Goal: Transaction & Acquisition: Subscribe to service/newsletter

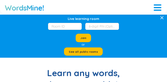
click at [157, 4] on div at bounding box center [158, 7] width 8 height 8
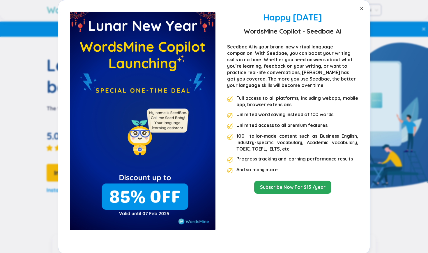
click at [167, 10] on icon "close" at bounding box center [362, 8] width 5 height 5
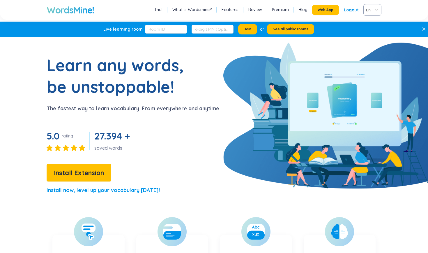
click at [160, 10] on link "Trial" at bounding box center [158, 10] width 8 height 6
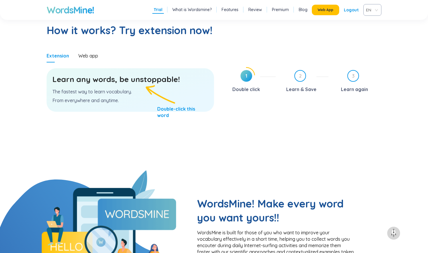
click at [160, 10] on link "Trial" at bounding box center [158, 10] width 9 height 6
click at [94, 7] on h1 "WordsMine!" at bounding box center [70, 10] width 47 height 12
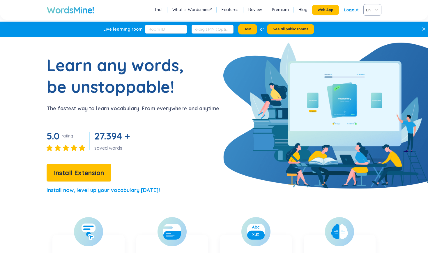
click at [94, 7] on h1 "WordsMine!" at bounding box center [70, 10] width 47 height 12
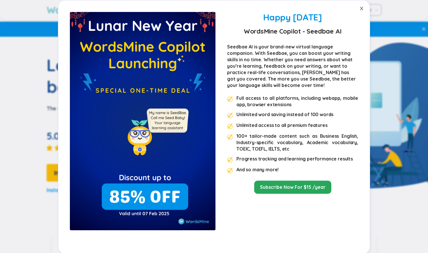
click at [167, 10] on icon "close" at bounding box center [362, 8] width 5 height 5
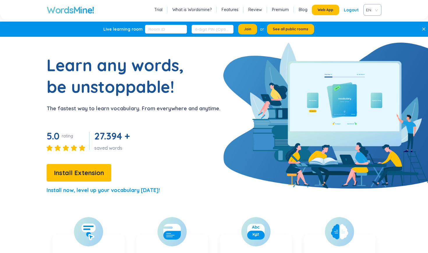
click at [167, 11] on div "Logout" at bounding box center [351, 10] width 15 height 10
click at [167, 10] on link "Login" at bounding box center [353, 10] width 12 height 10
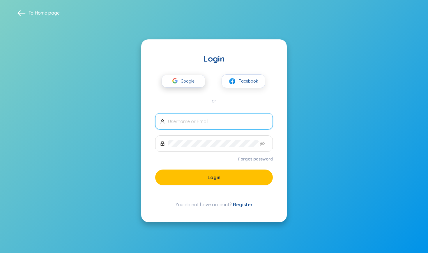
click at [167, 81] on span "Google" at bounding box center [189, 81] width 17 height 12
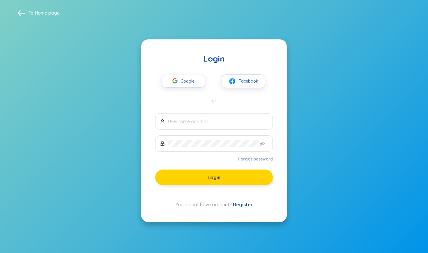
click at [167, 81] on button "Login" at bounding box center [214, 177] width 118 height 16
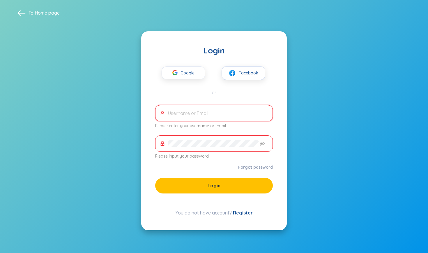
click at [167, 81] on input "text" at bounding box center [218, 113] width 100 height 6
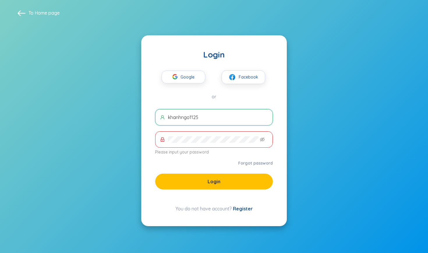
click at [167, 81] on span "khanhngo1125" at bounding box center [214, 117] width 118 height 16
click at [167, 81] on input "khanhngo1125" at bounding box center [218, 117] width 100 height 6
type input "[EMAIL_ADDRESS][DOMAIN_NAME]"
click at [167, 81] on span at bounding box center [214, 139] width 118 height 16
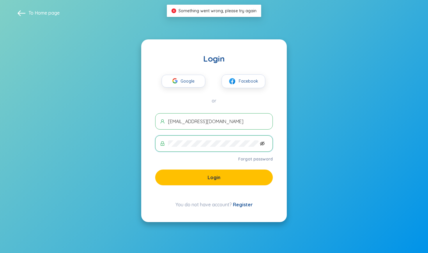
click at [167, 81] on icon "eye-invisible" at bounding box center [262, 143] width 5 height 4
click at [167, 80] on span "Google" at bounding box center [189, 81] width 17 height 12
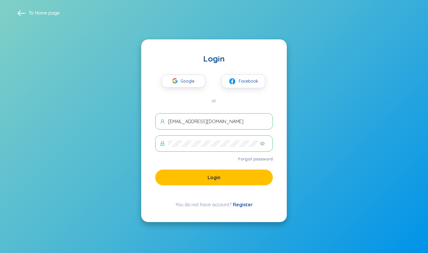
click at [167, 81] on link "Register" at bounding box center [243, 204] width 20 height 6
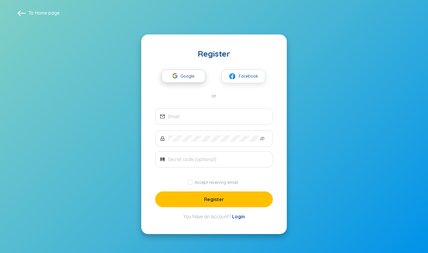
click at [167, 79] on span "Google" at bounding box center [189, 76] width 17 height 12
click at [20, 12] on span at bounding box center [21, 13] width 8 height 8
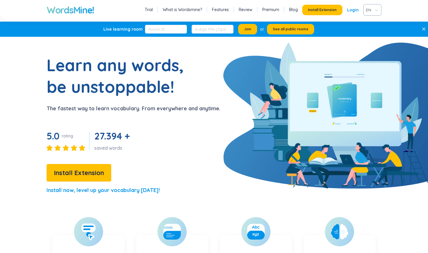
click at [167, 11] on link "Login" at bounding box center [353, 10] width 12 height 10
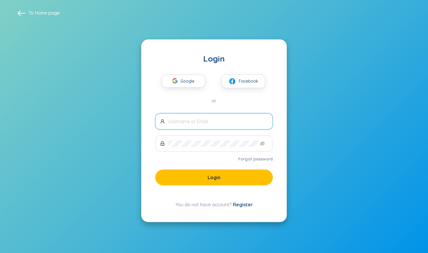
click at [167, 81] on link "Register" at bounding box center [243, 204] width 20 height 6
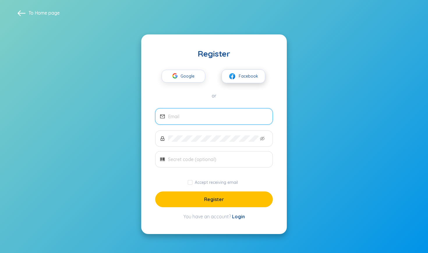
click at [167, 77] on span "Facebook" at bounding box center [249, 76] width 20 height 6
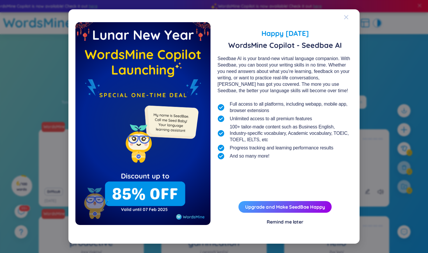
click at [348, 18] on icon "Close" at bounding box center [346, 17] width 5 height 5
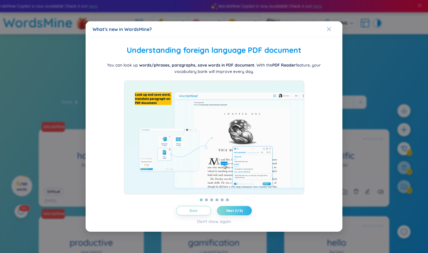
click at [232, 210] on span "Next (1/6)" at bounding box center [234, 210] width 17 height 5
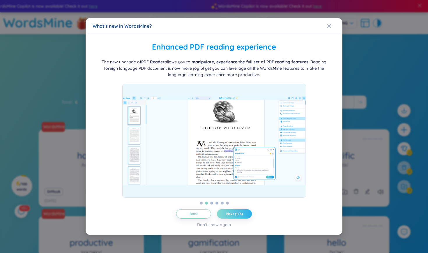
click at [232, 210] on button "Next (1/6)" at bounding box center [234, 213] width 35 height 9
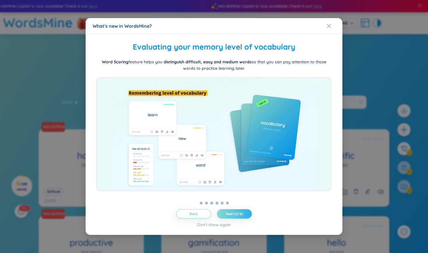
click at [232, 211] on button "Next (3/6)" at bounding box center [234, 213] width 35 height 9
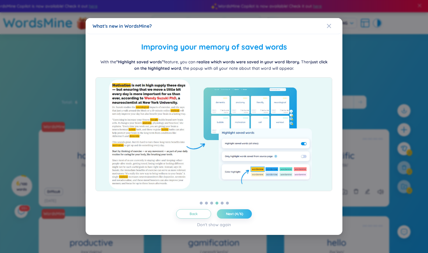
click at [232, 211] on button "Next (4/6)" at bounding box center [234, 213] width 35 height 9
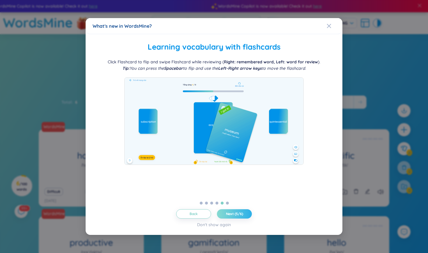
click at [232, 211] on button "Next (5/6)" at bounding box center [234, 213] width 35 height 9
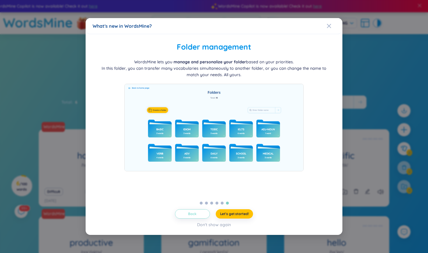
click at [196, 214] on span "Back" at bounding box center [192, 213] width 8 height 5
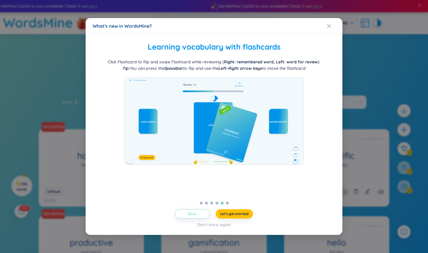
click at [196, 214] on span "Back" at bounding box center [192, 213] width 8 height 5
click at [196, 214] on span "Back" at bounding box center [194, 213] width 8 height 5
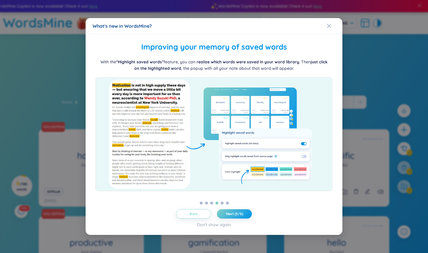
click at [196, 214] on span "Back" at bounding box center [194, 213] width 8 height 5
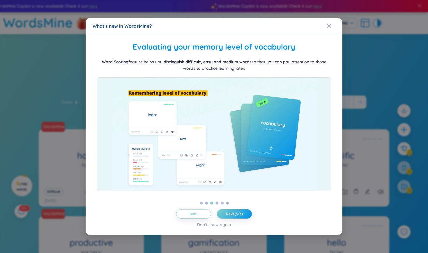
click at [193, 209] on button "Back" at bounding box center [193, 213] width 35 height 9
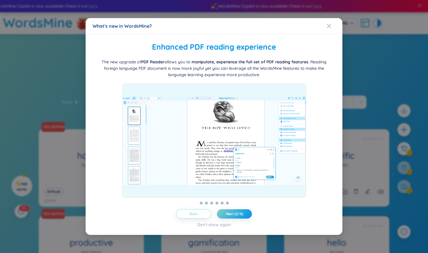
click at [193, 209] on button "Back" at bounding box center [193, 213] width 35 height 9
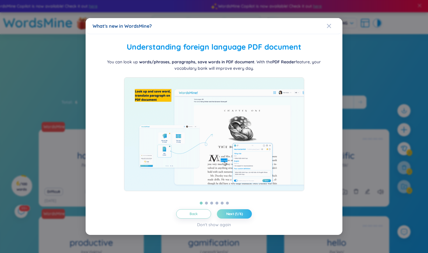
click at [230, 210] on button "Next (1/6)" at bounding box center [234, 213] width 35 height 9
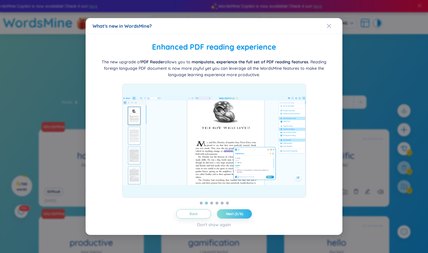
click at [239, 212] on span "Next (2/6)" at bounding box center [234, 213] width 17 height 5
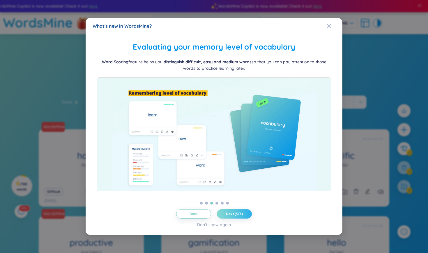
click at [239, 212] on span "Next (3/6)" at bounding box center [234, 213] width 17 height 5
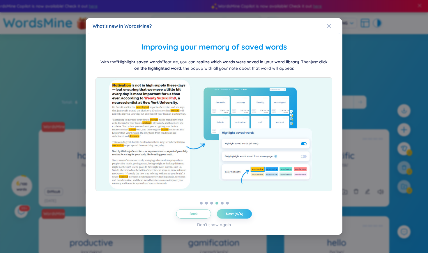
click at [228, 210] on button "Next (4/6)" at bounding box center [234, 213] width 35 height 9
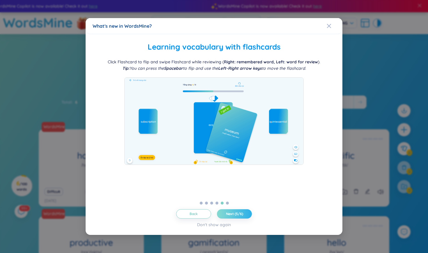
click at [228, 211] on button "Next (5/6)" at bounding box center [234, 213] width 35 height 9
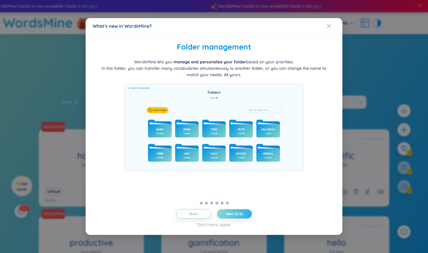
click at [228, 211] on button "Next (5/6)" at bounding box center [234, 213] width 35 height 9
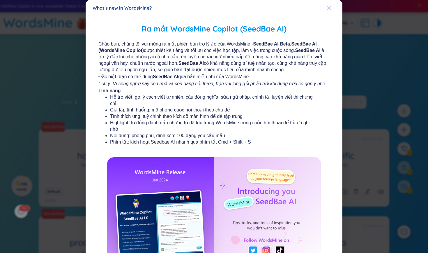
click at [331, 7] on icon "Close" at bounding box center [329, 8] width 4 height 4
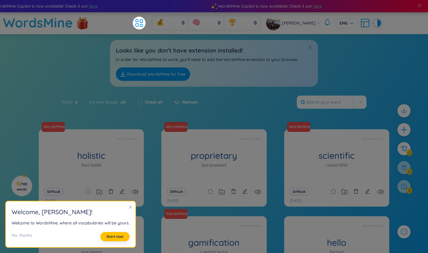
click at [128, 205] on div at bounding box center [130, 207] width 4 height 6
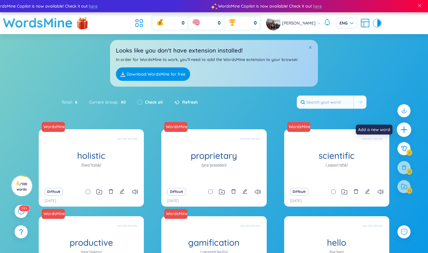
click at [404, 132] on icon "plus" at bounding box center [404, 130] width 8 height 8
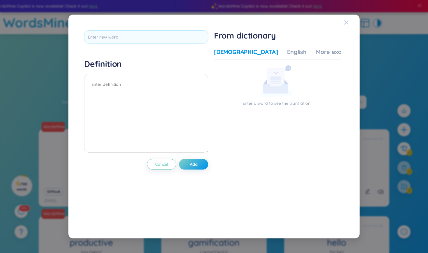
click at [347, 19] on div "Close" at bounding box center [346, 23] width 5 height 16
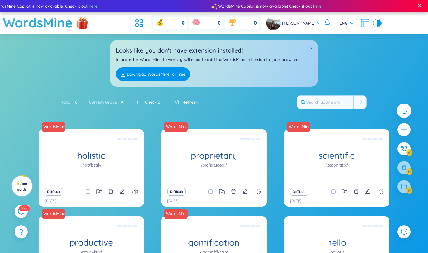
click at [405, 111] on icon at bounding box center [405, 110] width 2 height 1
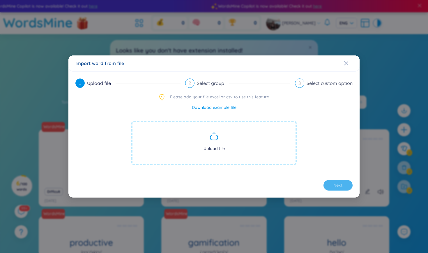
click at [233, 125] on span "Upload file" at bounding box center [213, 143] width 165 height 44
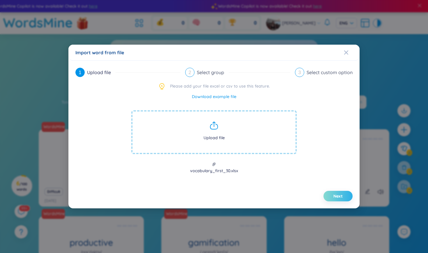
click at [332, 192] on button "Next" at bounding box center [338, 196] width 29 height 10
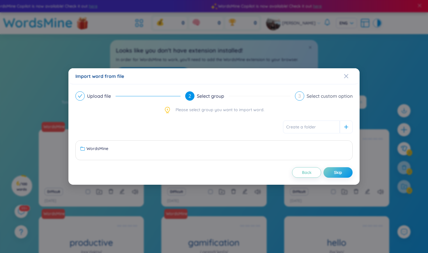
click at [314, 129] on input "text" at bounding box center [311, 126] width 57 height 13
type input "The 3000"
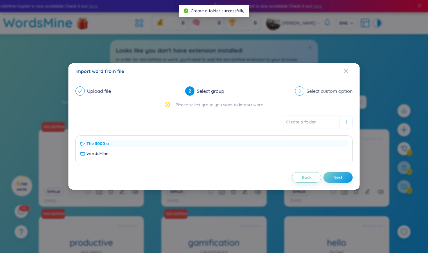
click at [311, 140] on div "The 3000 o" at bounding box center [213, 143] width 267 height 6
click at [222, 140] on div "The 3000 o" at bounding box center [213, 143] width 267 height 6
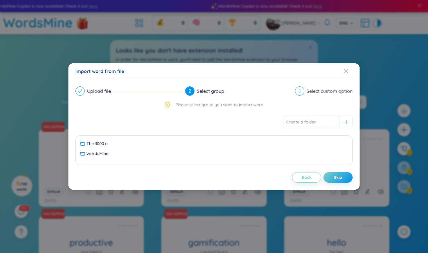
click at [315, 123] on input "text" at bounding box center [311, 121] width 57 height 13
type input "T"
type input "t"
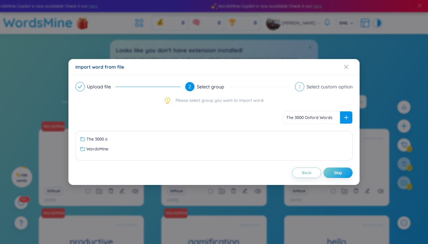
type input "The 3000 Oxford Words"
click at [344, 119] on div at bounding box center [346, 117] width 13 height 13
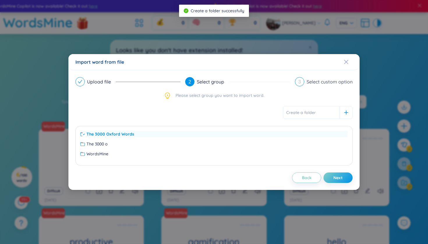
click at [267, 133] on div "The 3000 Oxford Words" at bounding box center [213, 134] width 267 height 6
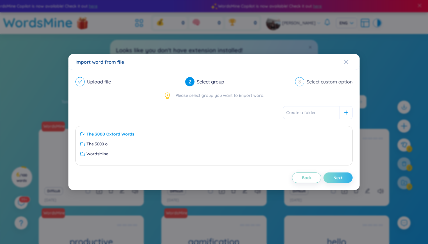
click at [333, 178] on button "Next" at bounding box center [338, 178] width 29 height 10
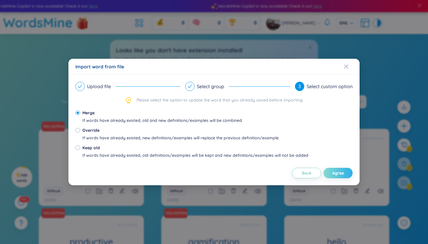
click at [334, 170] on span "Agree" at bounding box center [338, 173] width 12 height 6
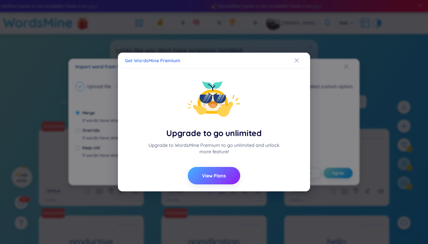
click at [219, 176] on span "View Plans" at bounding box center [214, 176] width 24 height 6
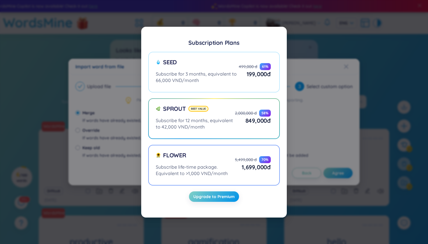
click at [237, 171] on div "1,699,000 đ" at bounding box center [253, 167] width 36 height 8
click at [0, 0] on input "Flower Subscribe life-time package. Equivalent to >1,000 VND/month 5,499,000 đ …" at bounding box center [0, 0] width 0 height 0
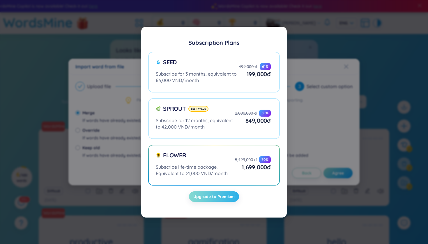
click at [219, 195] on span "Upgrade to Premium" at bounding box center [213, 197] width 41 height 6
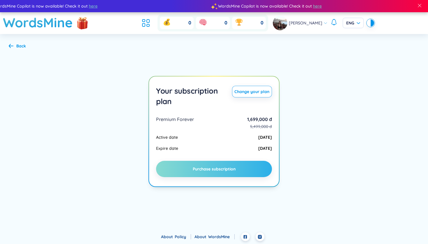
click at [218, 172] on button "Purchase subscription" at bounding box center [214, 169] width 116 height 16
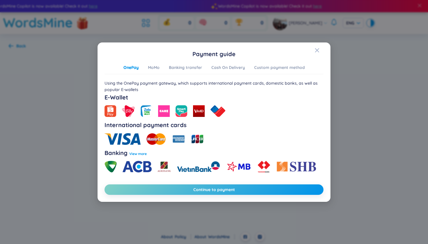
drag, startPoint x: 208, startPoint y: 191, endPoint x: 296, endPoint y: 90, distance: 133.7
click at [296, 90] on div "Payment guide OnePay MoMo Banking transfer Cash On Delivery Custom payment meth…" at bounding box center [214, 123] width 219 height 146
click at [155, 69] on div "MoMo" at bounding box center [154, 67] width 12 height 6
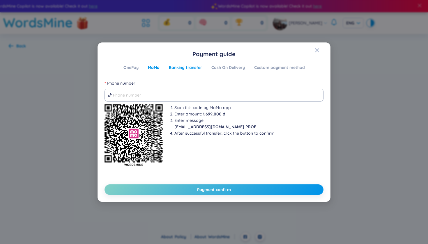
click at [176, 68] on div "Banking transfer" at bounding box center [185, 67] width 33 height 6
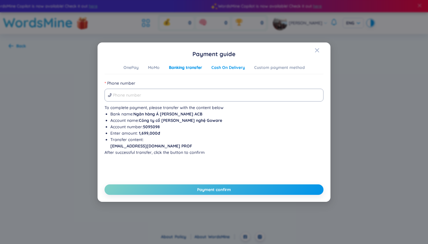
click at [215, 68] on div "Cash On Delivery" at bounding box center [229, 67] width 34 height 6
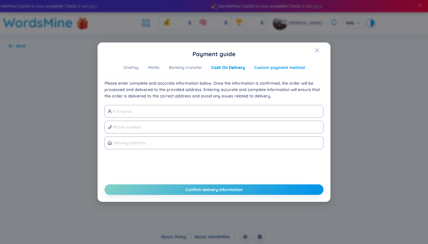
click at [264, 70] on div "Custom payment method" at bounding box center [279, 67] width 51 height 6
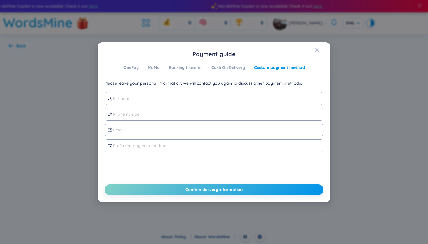
click at [260, 67] on div "Custom payment method" at bounding box center [279, 67] width 51 height 6
click at [227, 69] on div "Cash On Delivery" at bounding box center [229, 67] width 34 height 6
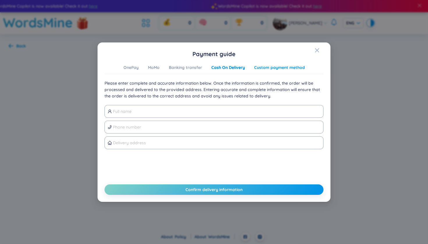
click at [266, 68] on div "Custom payment method" at bounding box center [279, 67] width 51 height 6
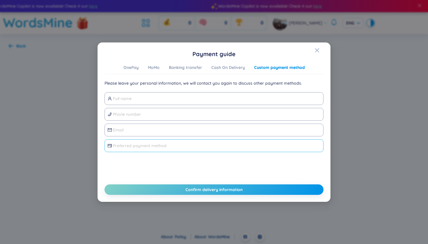
click at [140, 145] on input "text" at bounding box center [216, 146] width 207 height 6
click at [138, 69] on div "OnePay" at bounding box center [131, 67] width 15 height 6
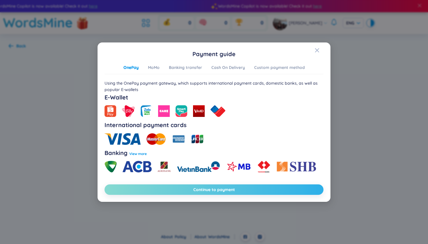
click at [174, 191] on button "Continue to payment" at bounding box center [214, 190] width 219 height 10
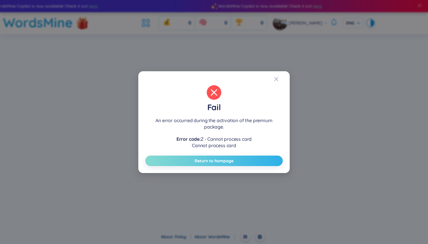
click at [216, 163] on span "Return to hompage" at bounding box center [214, 161] width 39 height 6
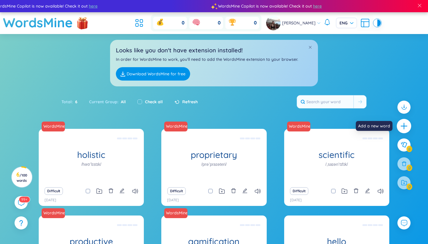
click at [404, 128] on icon "plus" at bounding box center [404, 126] width 1 height 6
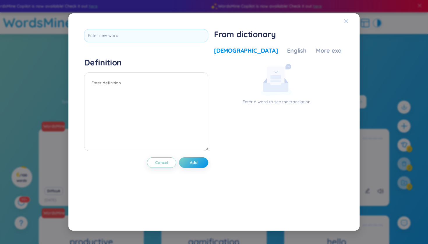
click at [349, 22] on span "Close" at bounding box center [352, 21] width 16 height 16
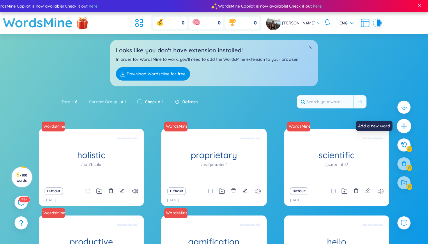
click at [405, 129] on icon "plus" at bounding box center [404, 126] width 8 height 8
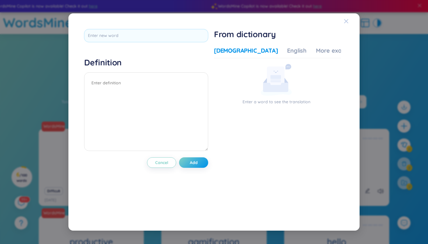
click at [348, 25] on div "Close" at bounding box center [346, 21] width 5 height 16
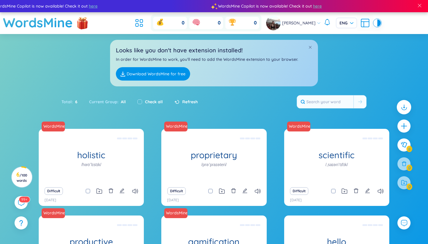
click at [402, 110] on icon at bounding box center [404, 107] width 8 height 8
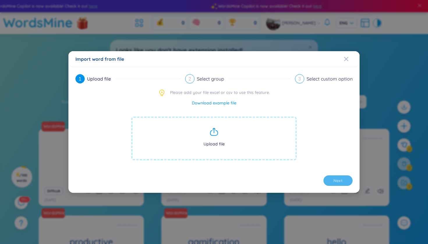
click at [220, 129] on span "Upload file" at bounding box center [213, 139] width 165 height 44
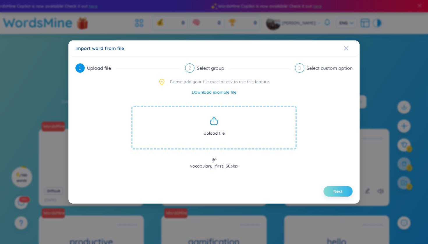
click at [332, 189] on button "Next" at bounding box center [338, 191] width 29 height 10
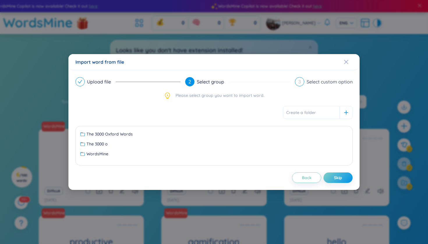
click at [281, 130] on div "The 3000 Oxford Words The 3000 o WordsMine No data to display" at bounding box center [213, 146] width 277 height 40
click at [286, 134] on div "The 3000 Oxford Words" at bounding box center [213, 134] width 267 height 6
click at [339, 179] on span "Next" at bounding box center [338, 178] width 9 height 6
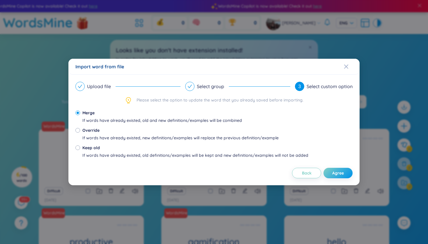
click at [339, 179] on div "Upload file Select group 3 Select custom option Please select the option to upd…" at bounding box center [213, 130] width 291 height 111
click at [335, 175] on span "Agree" at bounding box center [338, 173] width 12 height 6
